Goal: Complete application form

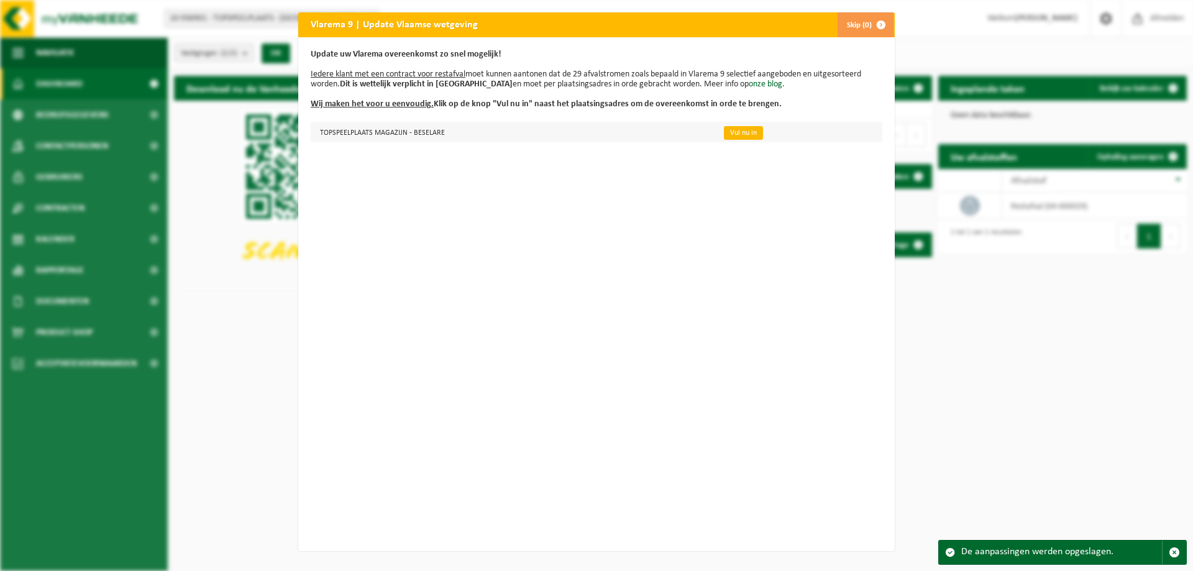
click at [733, 137] on link "Vul nu in" at bounding box center [743, 133] width 39 height 14
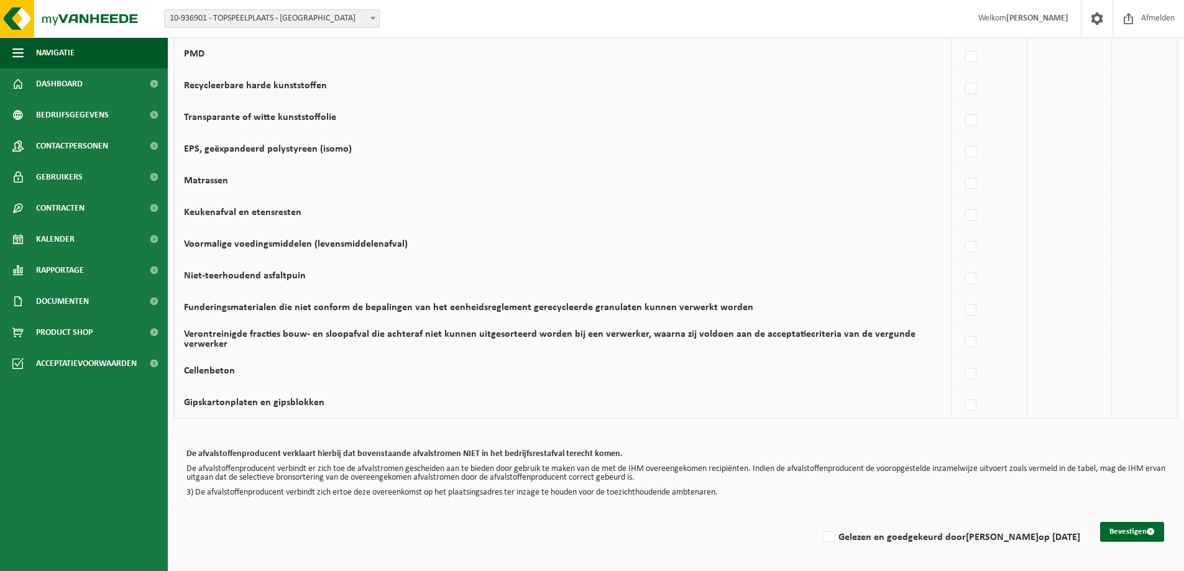
scroll to position [718, 0]
click at [970, 403] on label at bounding box center [971, 405] width 17 height 19
click at [961, 390] on input "Gipskartonplaten en gipsblokken" at bounding box center [960, 389] width 1 height 1
checkbox input "true"
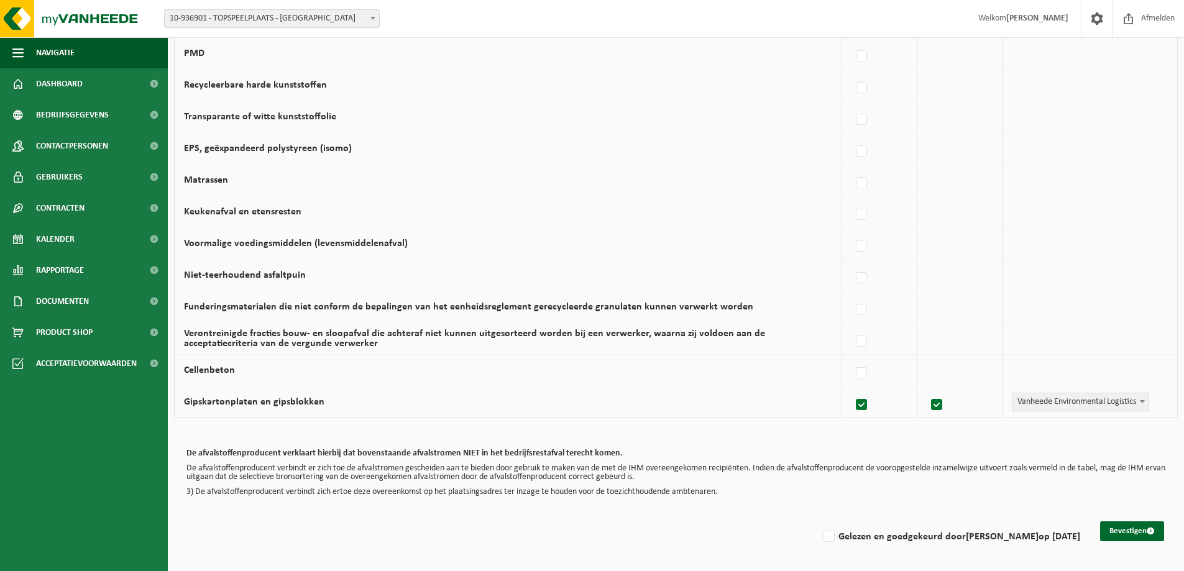
click at [865, 406] on label at bounding box center [861, 405] width 17 height 19
click at [851, 390] on input "Gipskartonplaten en gipsblokken" at bounding box center [851, 389] width 1 height 1
checkbox input "false"
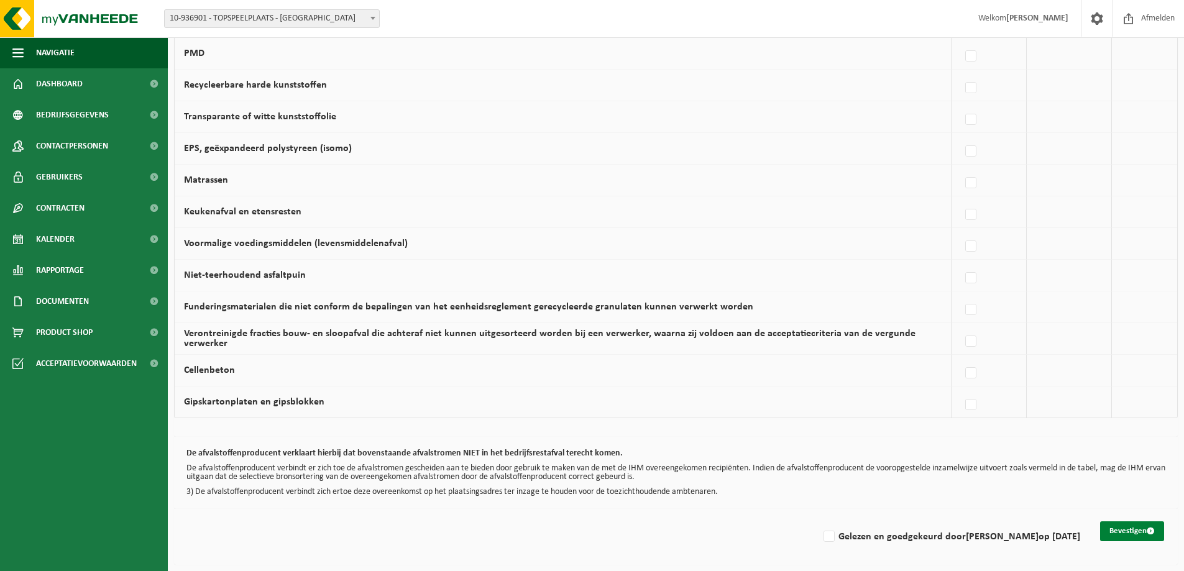
click at [1116, 531] on button "Bevestigen" at bounding box center [1132, 531] width 64 height 20
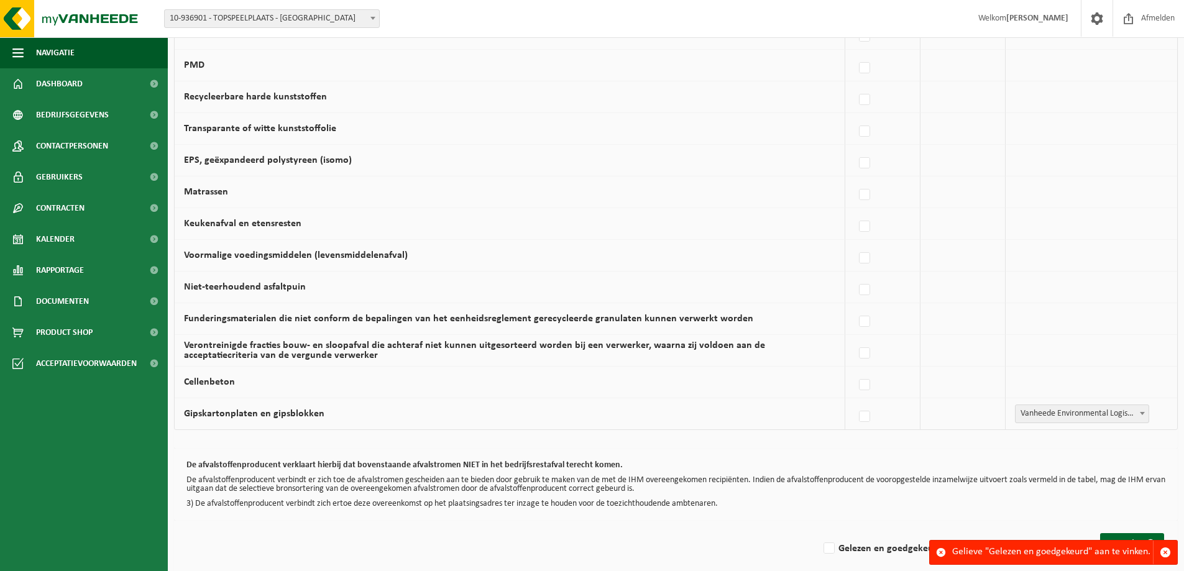
scroll to position [718, 0]
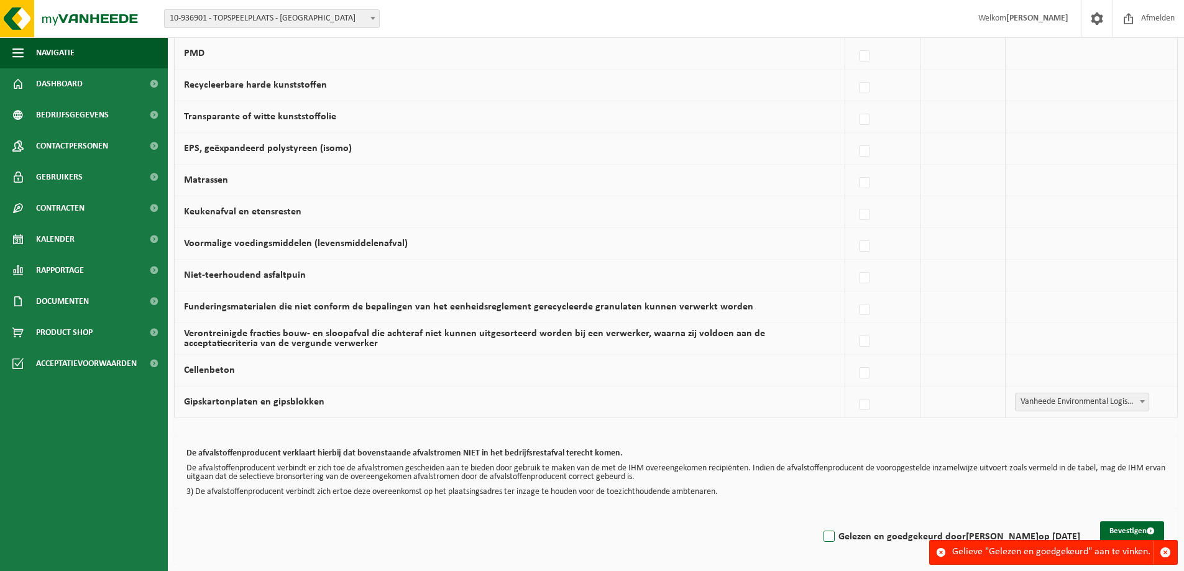
click at [824, 536] on label "Gelezen en goedgekeurd door OLIVIER GALLE op 01/09/25" at bounding box center [950, 537] width 259 height 19
click at [819, 521] on input "Gelezen en goedgekeurd door OLIVIER GALLE op 01/09/25" at bounding box center [819, 521] width 1 height 1
checkbox input "true"
click at [1145, 530] on button "Bevestigen" at bounding box center [1132, 531] width 64 height 20
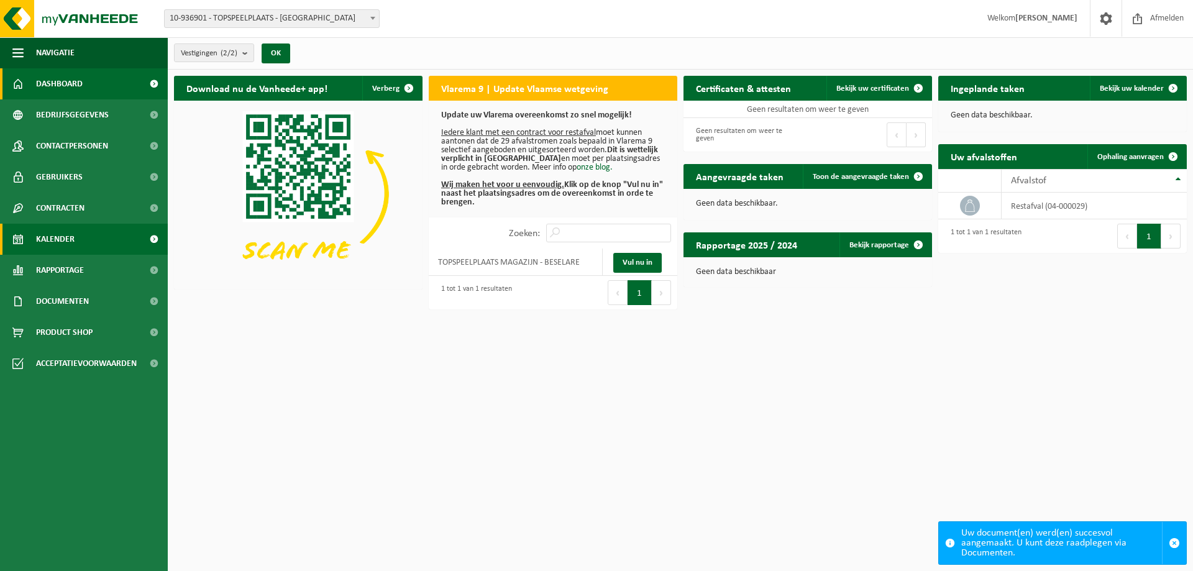
click at [64, 236] on span "Kalender" at bounding box center [55, 239] width 39 height 31
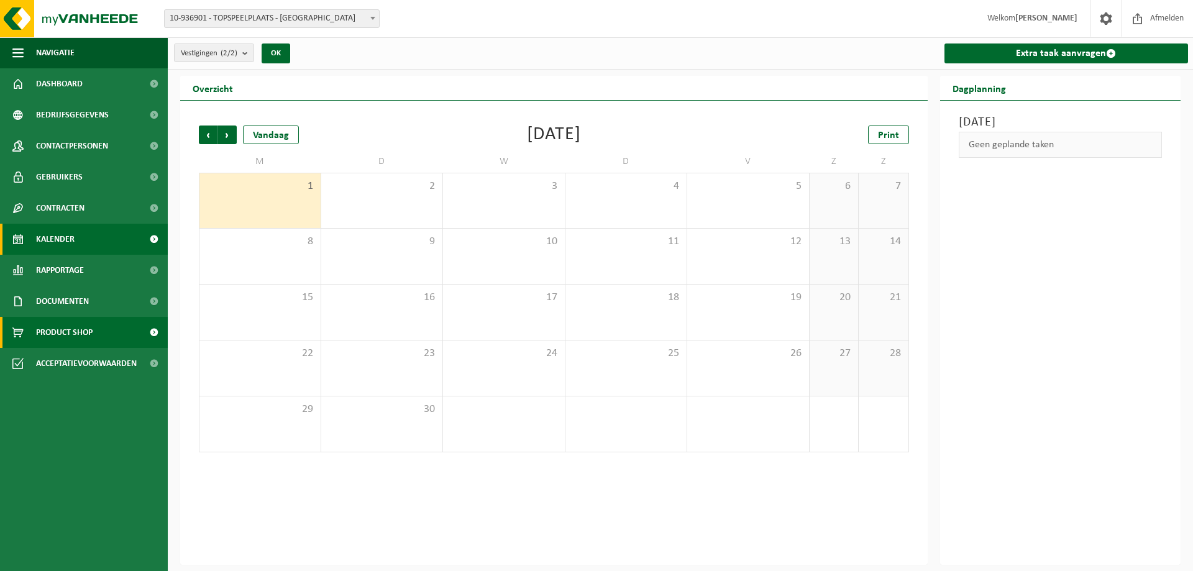
click at [86, 336] on span "Product Shop" at bounding box center [64, 332] width 57 height 31
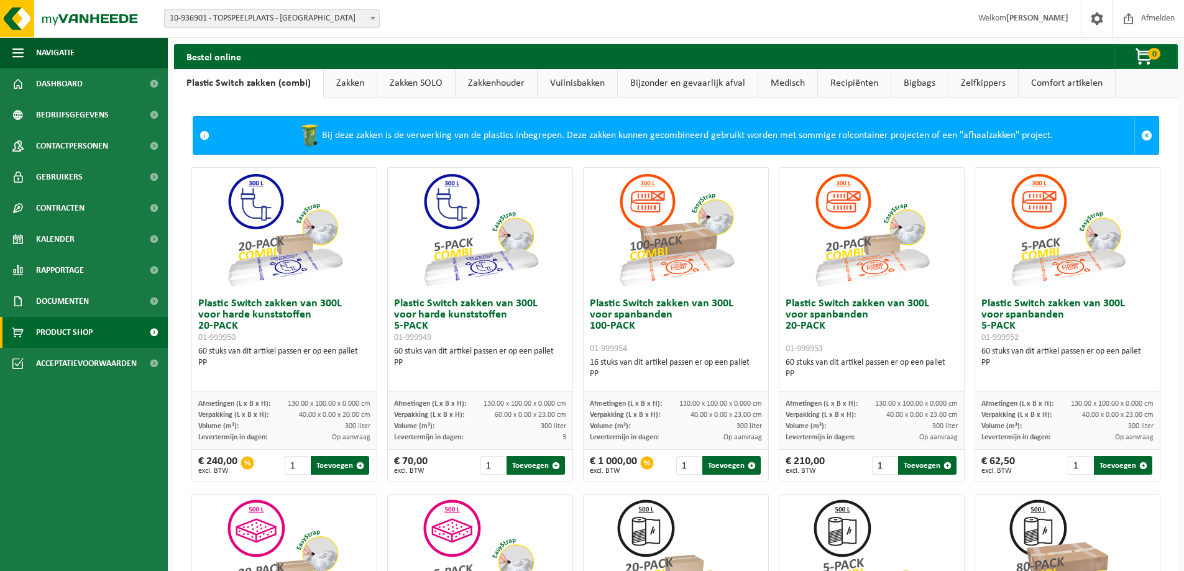
scroll to position [595, 0]
